Goal: Download file/media

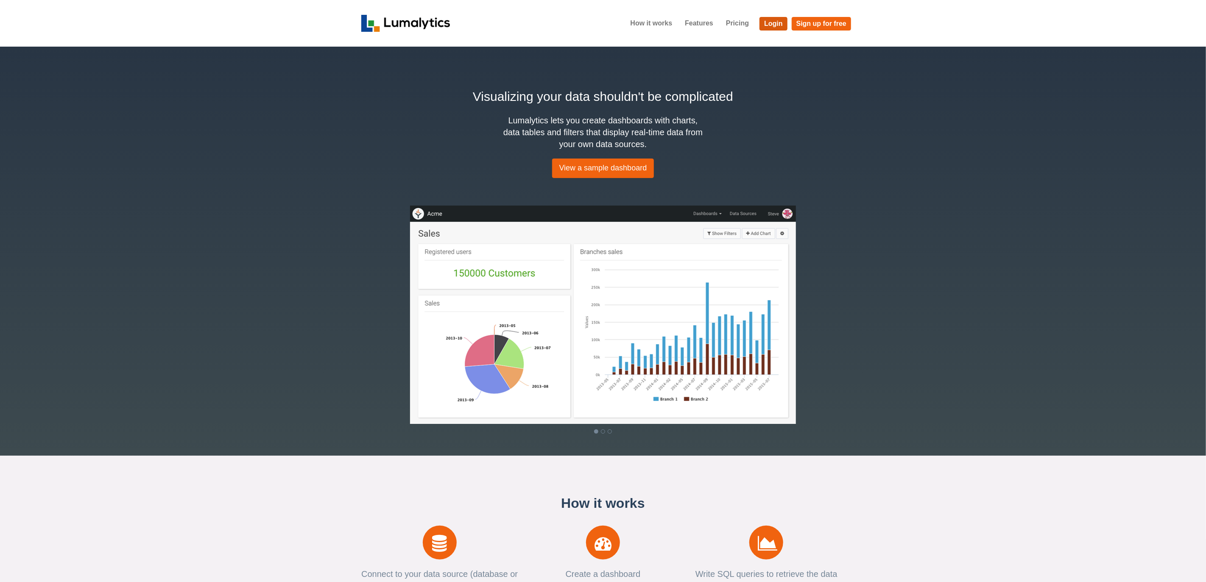
click at [777, 23] on link "Login" at bounding box center [773, 24] width 28 height 14
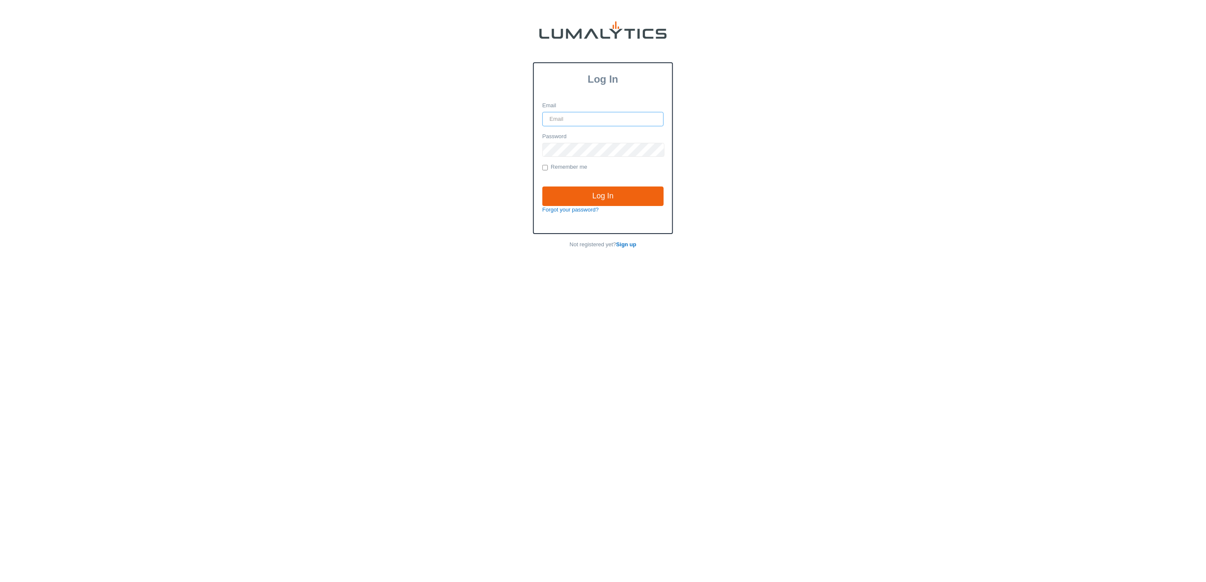
type input "[EMAIL_ADDRESS][DOMAIN_NAME]"
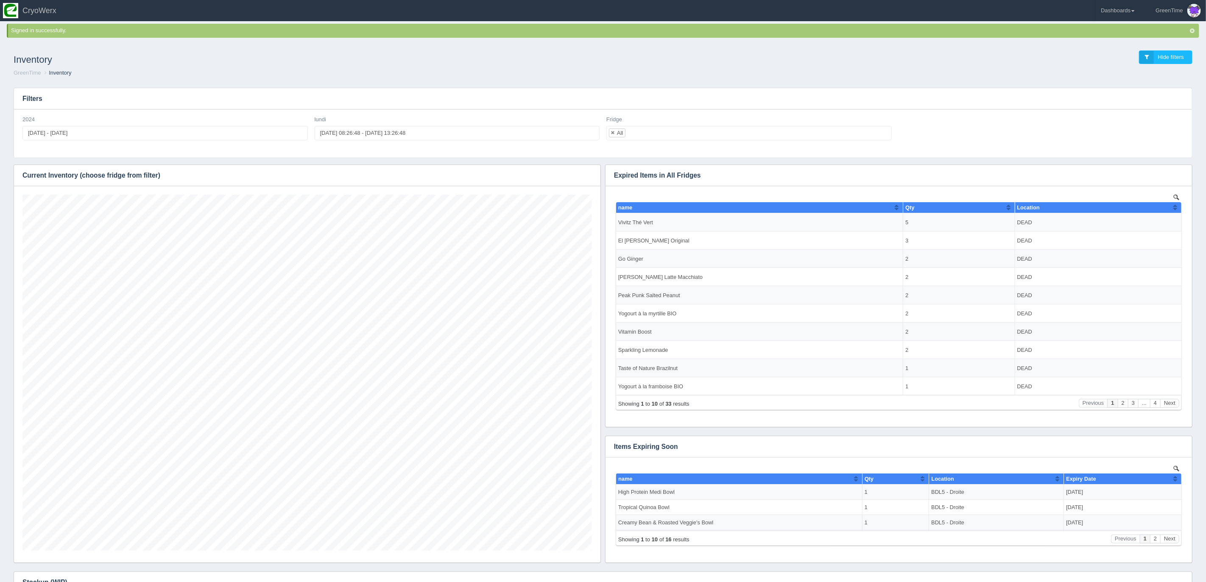
scroll to position [356, 569]
click at [1120, 6] on link "Dashboards" at bounding box center [1117, 10] width 44 height 21
click at [1115, 61] on link "GreenTime" at bounding box center [1152, 62] width 114 height 17
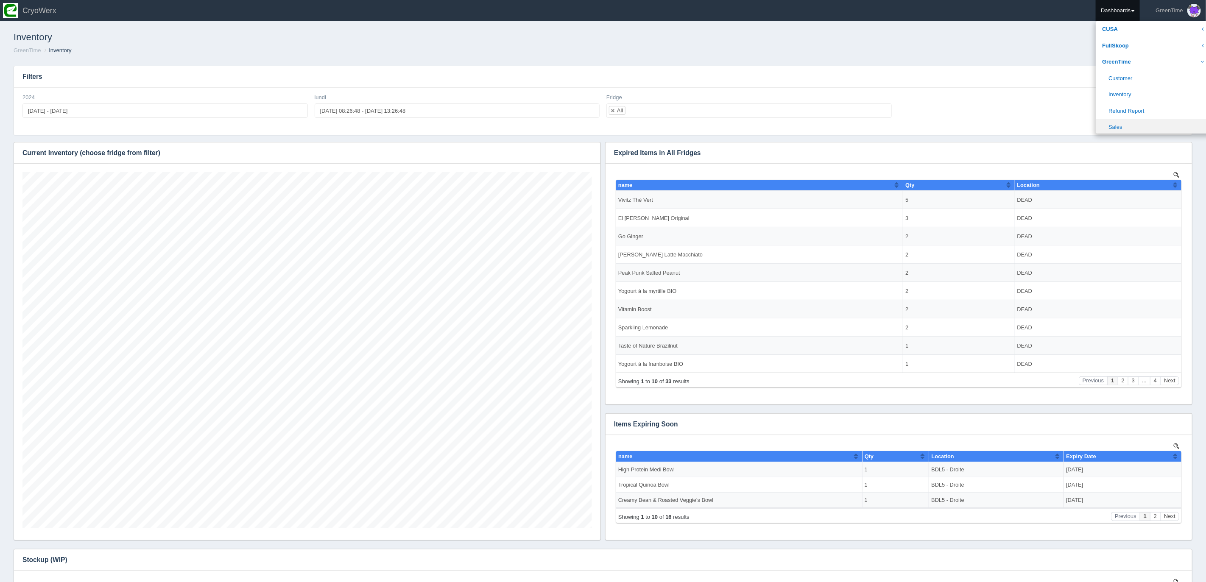
click at [1114, 122] on link "Sales" at bounding box center [1152, 127] width 114 height 17
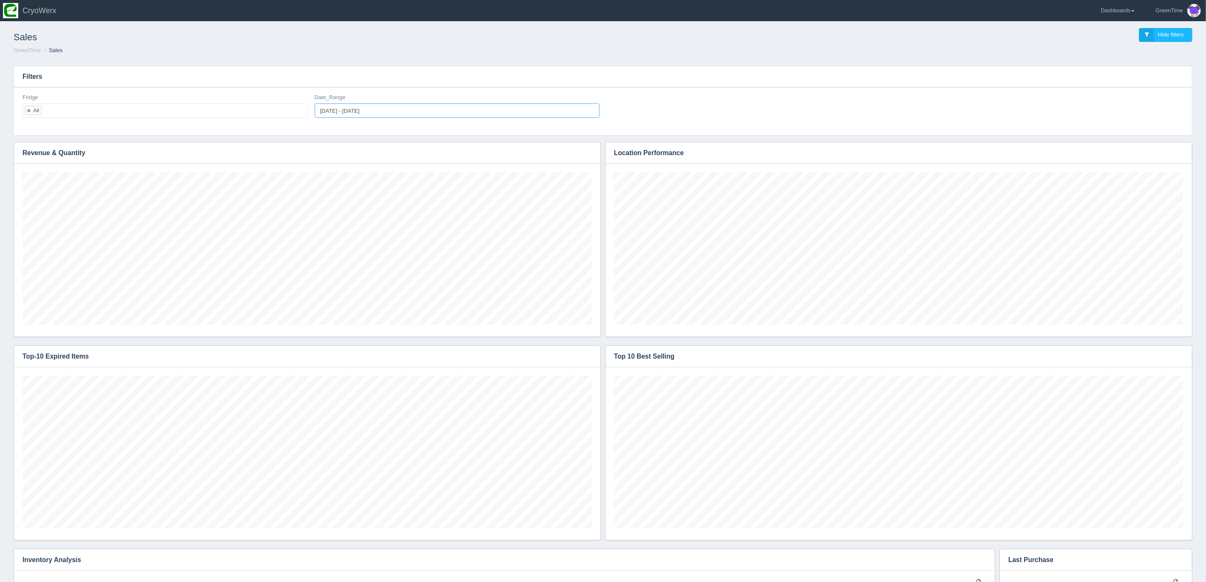
type input "2025-08-25"
type input "2025-08-27"
click at [337, 108] on input "2025-08-25 - 2025-08-27" at bounding box center [457, 110] width 285 height 14
type input "2025-08-18"
type input "2025-08-24"
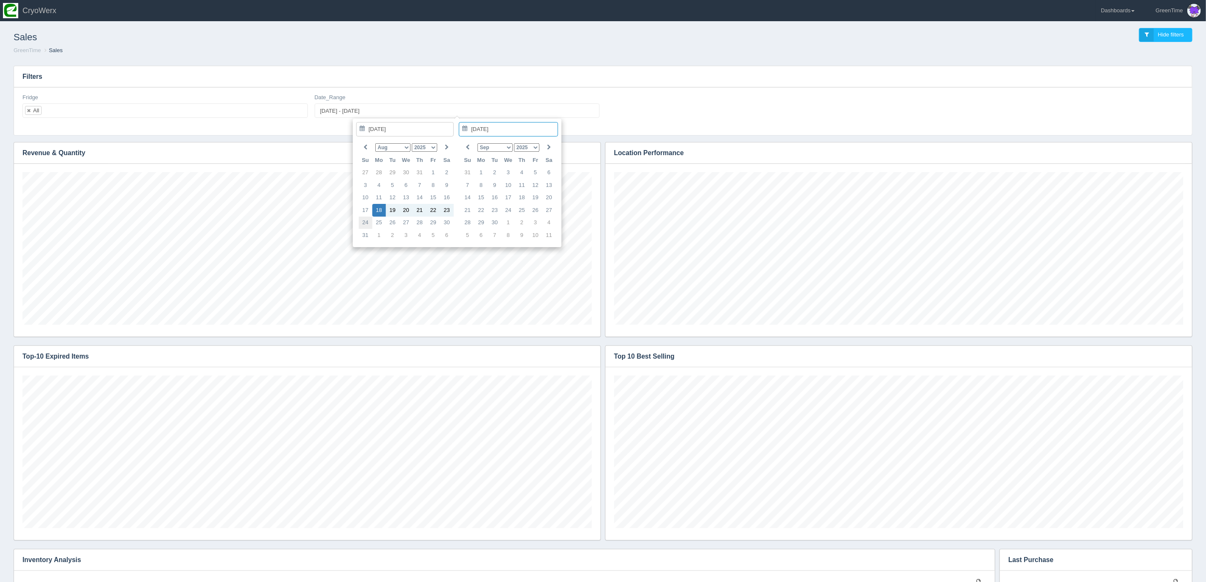
type input "2025-08-18 - 2025-08-24"
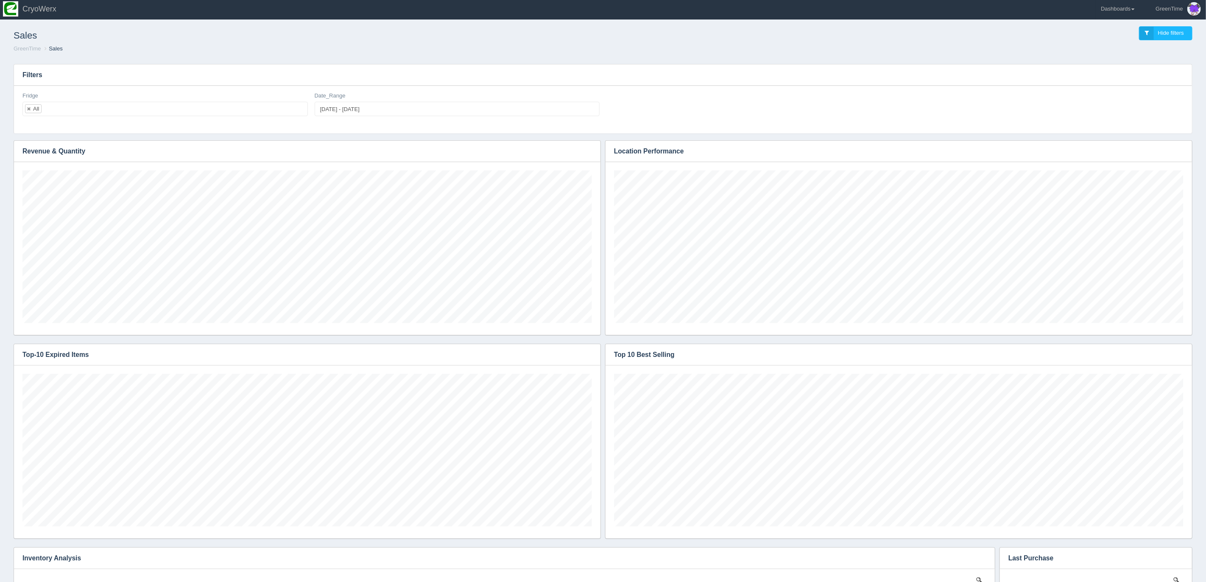
scroll to position [153, 569]
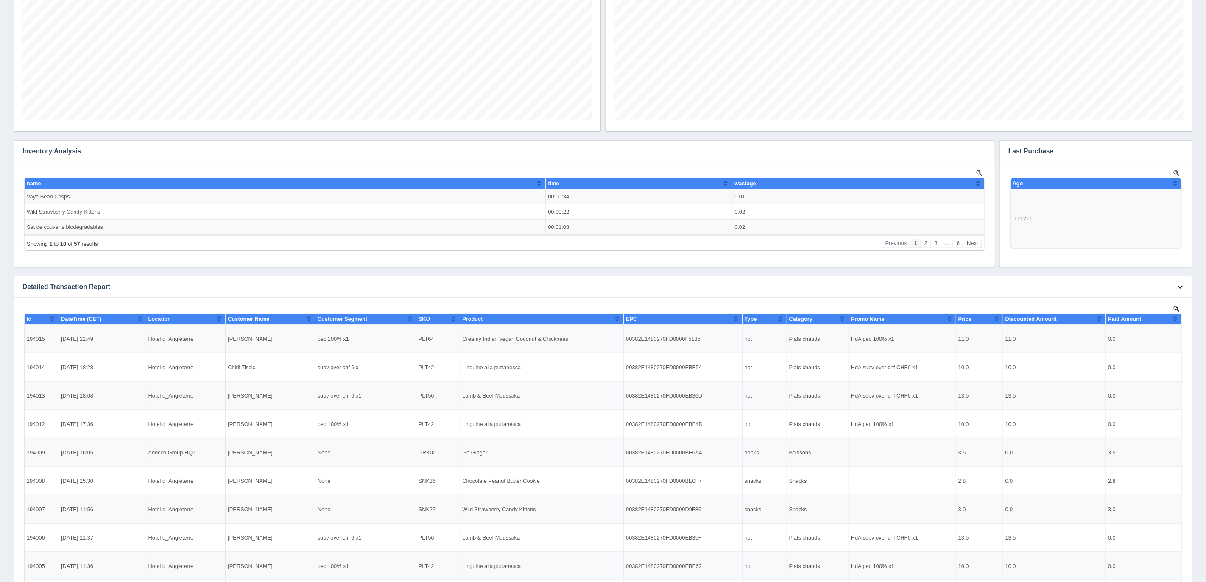
click at [1184, 288] on button "button" at bounding box center [1179, 287] width 11 height 13
click at [1129, 301] on link "Download CSV" at bounding box center [1152, 299] width 68 height 12
